Goal: Information Seeking & Learning: Learn about a topic

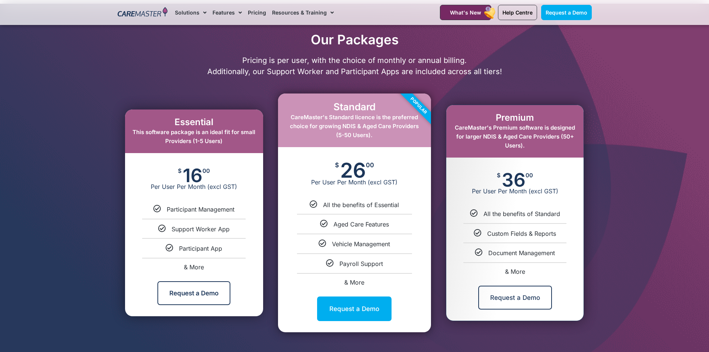
click at [191, 150] on div "Essential This software package is an ideal fit for small Providers (1-5 Users)" at bounding box center [194, 131] width 138 height 44
drag, startPoint x: 197, startPoint y: 228, endPoint x: 460, endPoint y: 325, distance: 281.0
click at [455, 323] on div "Essential This software package is an ideal fit for small Providers (1-5 Users)…" at bounding box center [355, 213] width 482 height 246
click at [644, 227] on div at bounding box center [354, 184] width 709 height 360
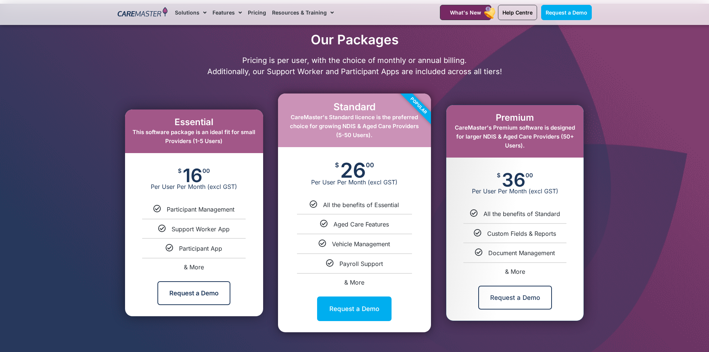
click at [524, 151] on div "Premium CareMaster's Premium software is designed for larger NDIS & Aged Care P…" at bounding box center [514, 131] width 137 height 52
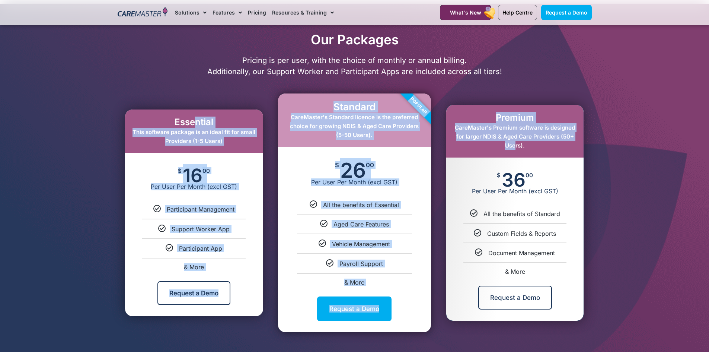
drag, startPoint x: 514, startPoint y: 147, endPoint x: 594, endPoint y: 184, distance: 88.3
click at [221, 115] on div "Essential This software package is an ideal fit for small Providers (1-5 Users)…" at bounding box center [355, 213] width 482 height 246
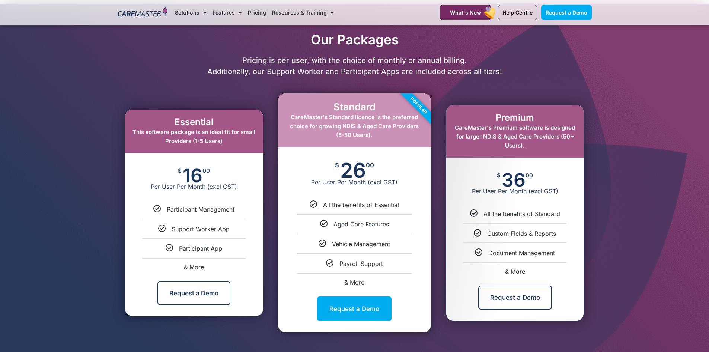
drag, startPoint x: 598, startPoint y: 192, endPoint x: 610, endPoint y: 201, distance: 14.9
click at [600, 192] on div at bounding box center [354, 184] width 709 height 360
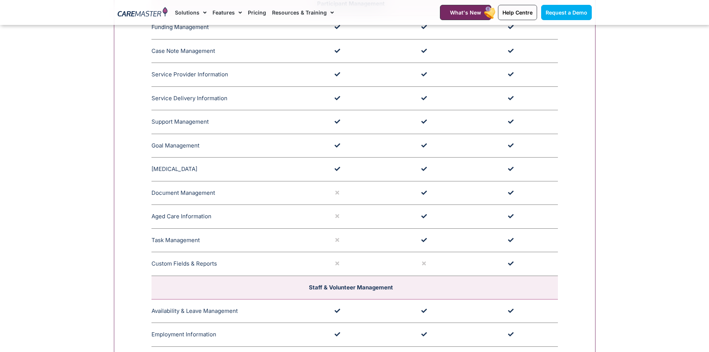
scroll to position [931, 0]
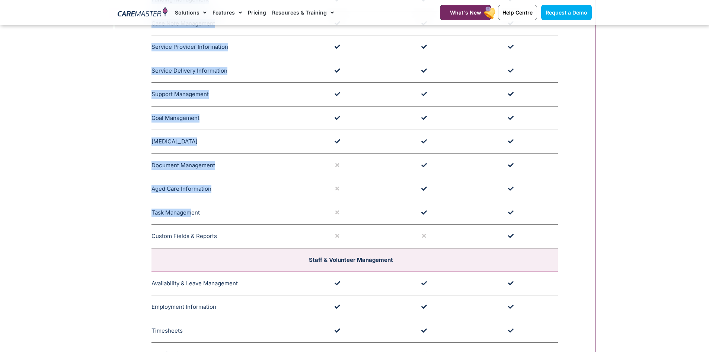
drag, startPoint x: 149, startPoint y: 164, endPoint x: 192, endPoint y: 203, distance: 58.0
click at [184, 201] on td "Task Management CareMaster's Task Management feature facilitates generic or per…" at bounding box center [224, 213] width 146 height 24
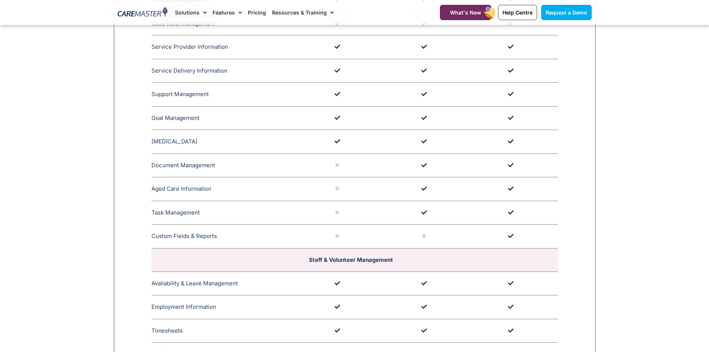
click at [183, 191] on td "Aged Care Information CareMaster's Aged Care Information encompasses clear serv…" at bounding box center [224, 189] width 146 height 24
click at [181, 205] on td "Task Management CareMaster's Task Management feature facilitates generic or per…" at bounding box center [224, 213] width 146 height 24
click at [183, 213] on td "Task Management CareMaster's Task Management feature facilitates generic or per…" at bounding box center [224, 213] width 146 height 24
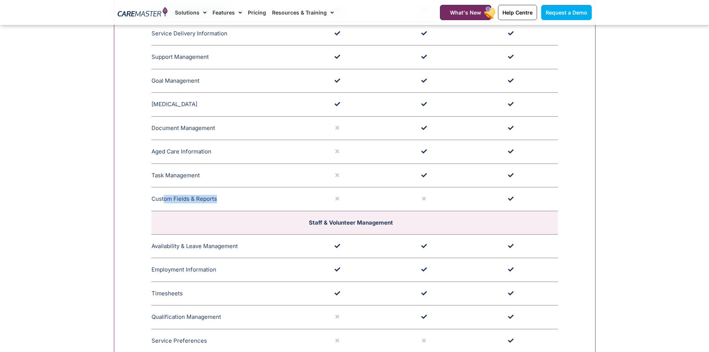
drag, startPoint x: 164, startPoint y: 202, endPoint x: 220, endPoint y: 201, distance: 55.5
click at [220, 201] on td "Custom Fields & Reports The Custom Field and Reports feature in CareMaster allo…" at bounding box center [224, 199] width 146 height 24
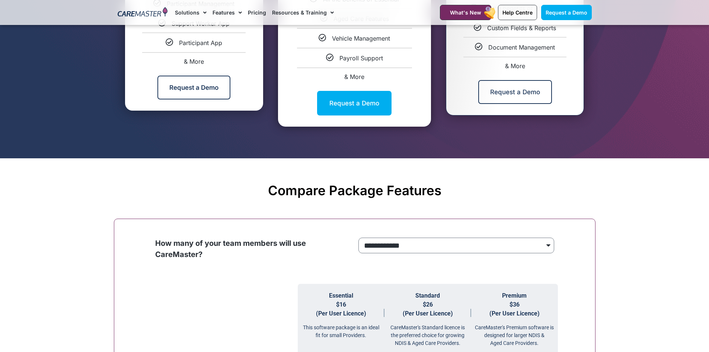
scroll to position [596, 0]
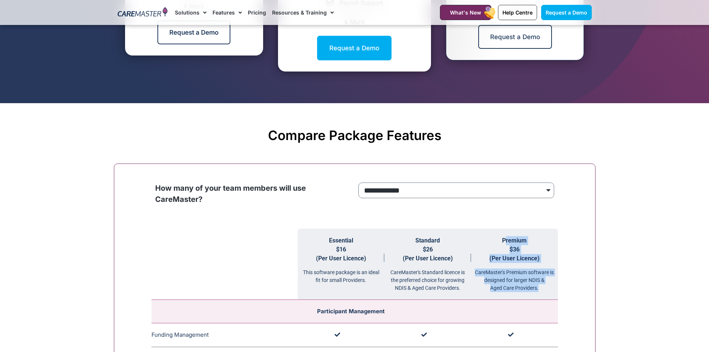
drag, startPoint x: 505, startPoint y: 239, endPoint x: 546, endPoint y: 293, distance: 67.5
click at [546, 293] on th "Premium $36 (Per User Licence) CareMaster's Premium software is designed for la…" at bounding box center [514, 264] width 87 height 71
copy th "remium $36 (Per User Licence) CareMaster's Premium software is designed for lar…"
drag, startPoint x: 494, startPoint y: 241, endPoint x: 501, endPoint y: 245, distance: 8.0
click at [501, 245] on th "Premium $36 (Per User Licence) CareMaster's Premium software is designed for la…" at bounding box center [514, 264] width 87 height 71
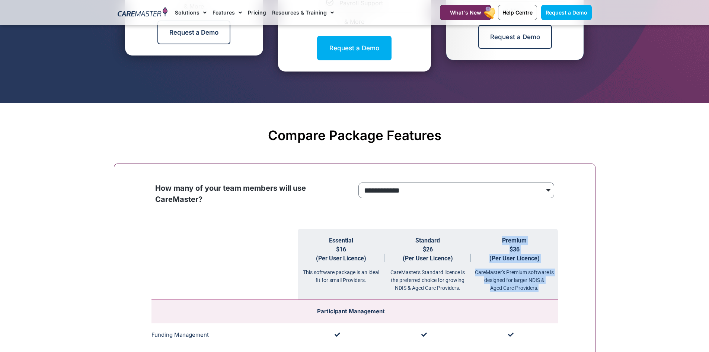
drag, startPoint x: 503, startPoint y: 241, endPoint x: 548, endPoint y: 297, distance: 71.2
click at [548, 297] on th "Premium $36 (Per User Licence) CareMaster's Premium software is designed for la…" at bounding box center [514, 264] width 87 height 71
copy th "Premium $36 (Per User Licence) CareMaster's Premium software is designed for la…"
click at [424, 199] on div "**********" at bounding box center [457, 191] width 200 height 19
click at [421, 192] on select "**********" at bounding box center [456, 190] width 196 height 16
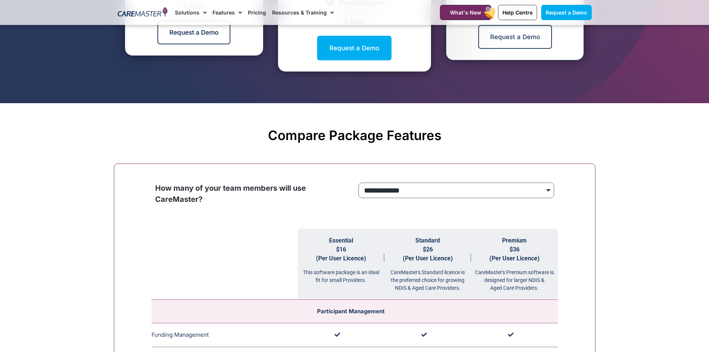
select select "***"
click at [358, 183] on select "**********" at bounding box center [456, 190] width 196 height 16
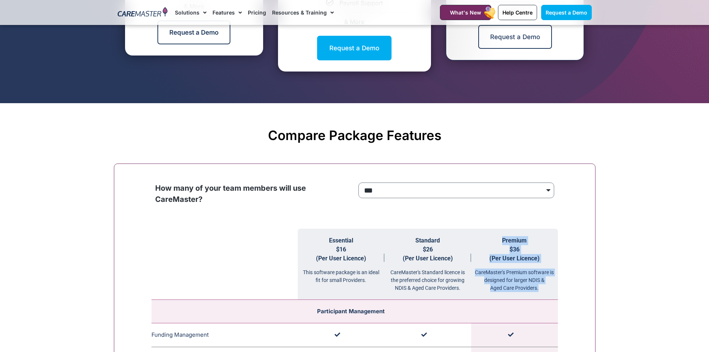
drag, startPoint x: 499, startPoint y: 239, endPoint x: 542, endPoint y: 296, distance: 71.5
click at [542, 296] on th "Premium $36 (Per User Licence) CareMaster's Premium software is designed for la…" at bounding box center [514, 264] width 87 height 71
copy th "Premium $36 (Per User Licence) CareMaster's Premium software is designed for la…"
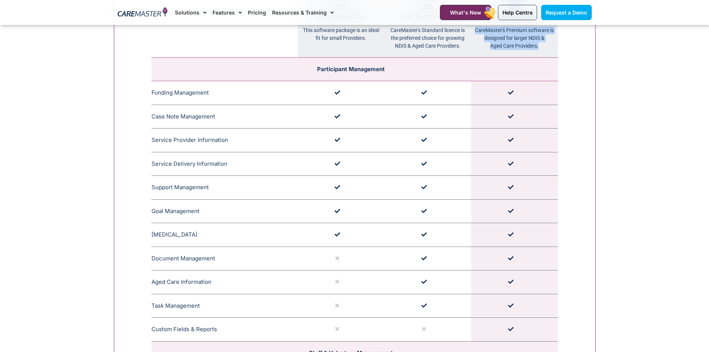
scroll to position [893, 0]
